Goal: Check status

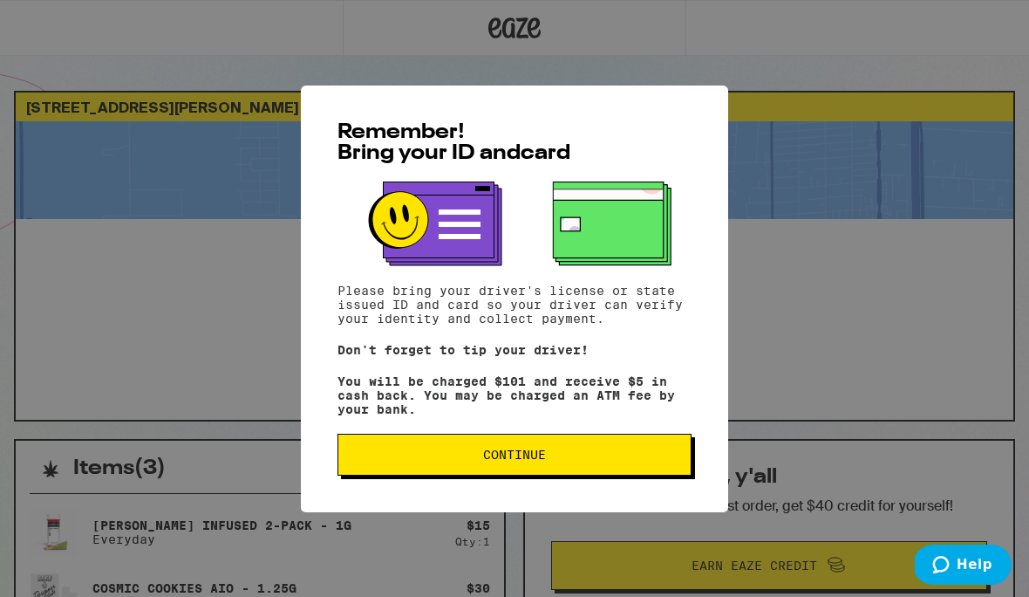
click at [633, 458] on span "Continue" at bounding box center [514, 454] width 324 height 12
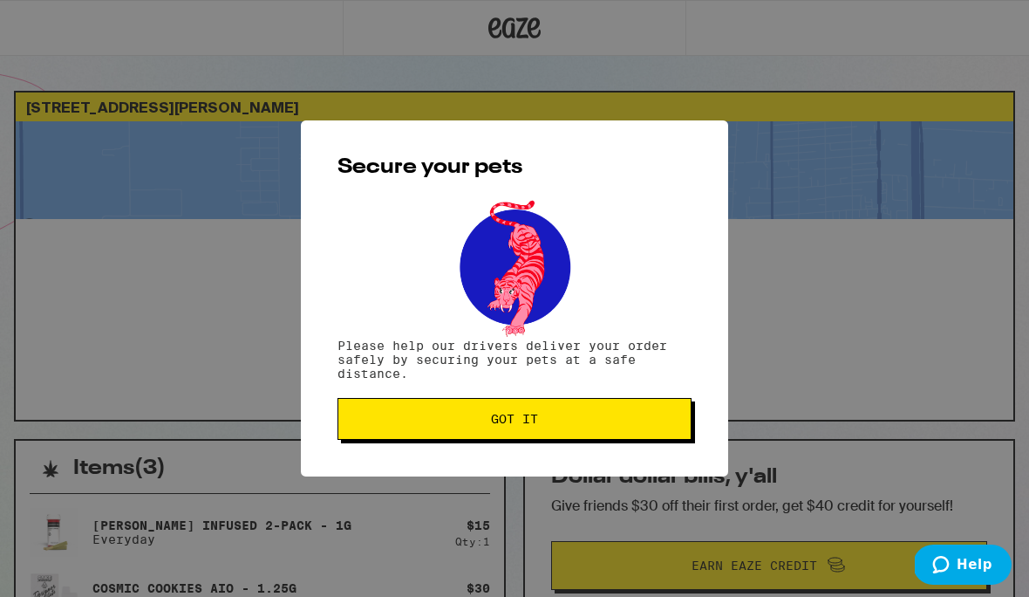
click at [648, 414] on button "Got it" at bounding box center [515, 419] width 354 height 42
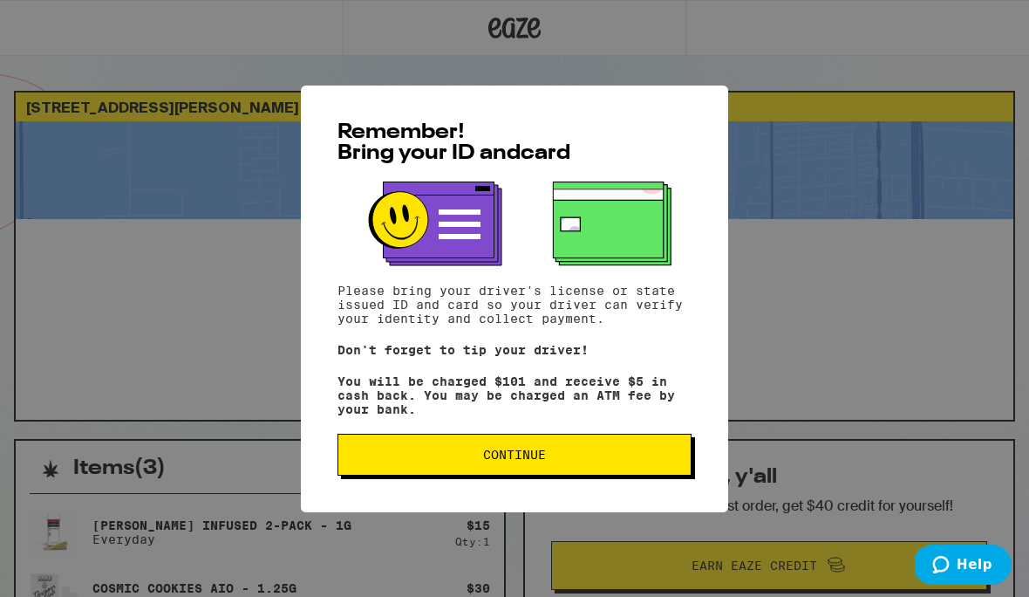
click at [629, 460] on span "Continue" at bounding box center [514, 454] width 324 height 12
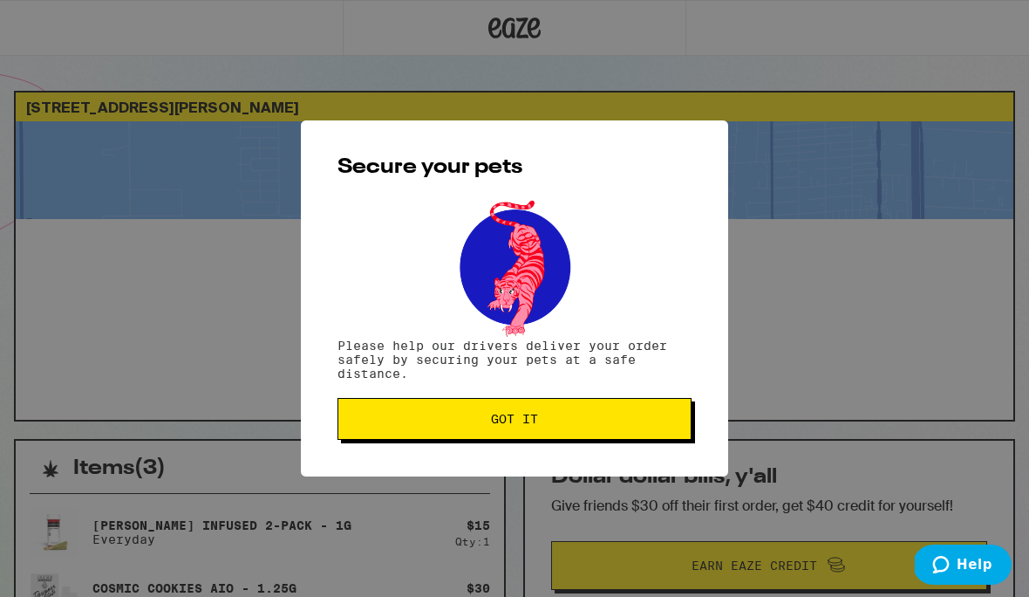
click at [643, 425] on span "Got it" at bounding box center [514, 419] width 324 height 12
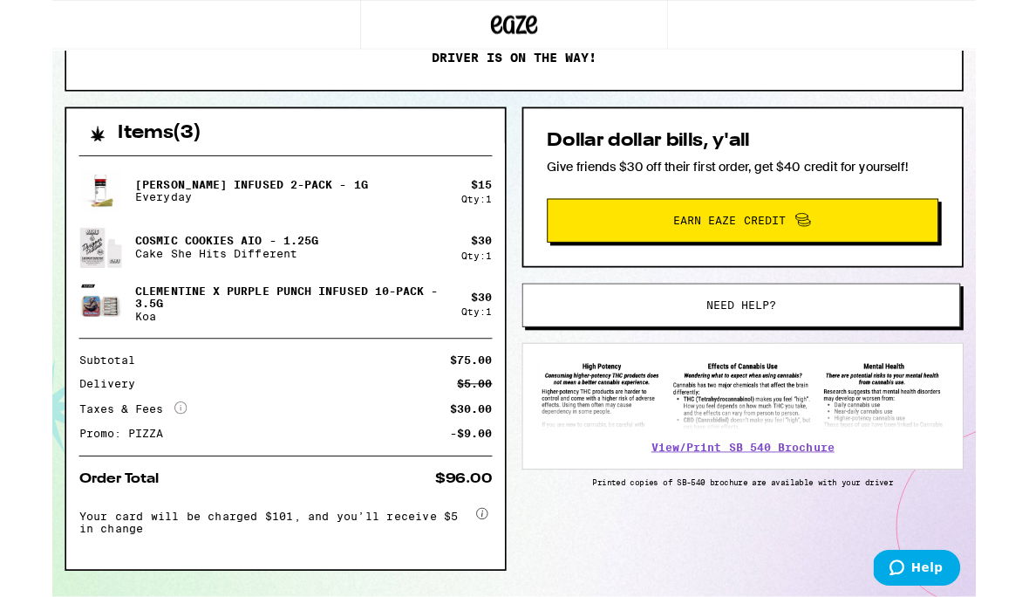
scroll to position [320, 0]
